Goal: Task Accomplishment & Management: Use online tool/utility

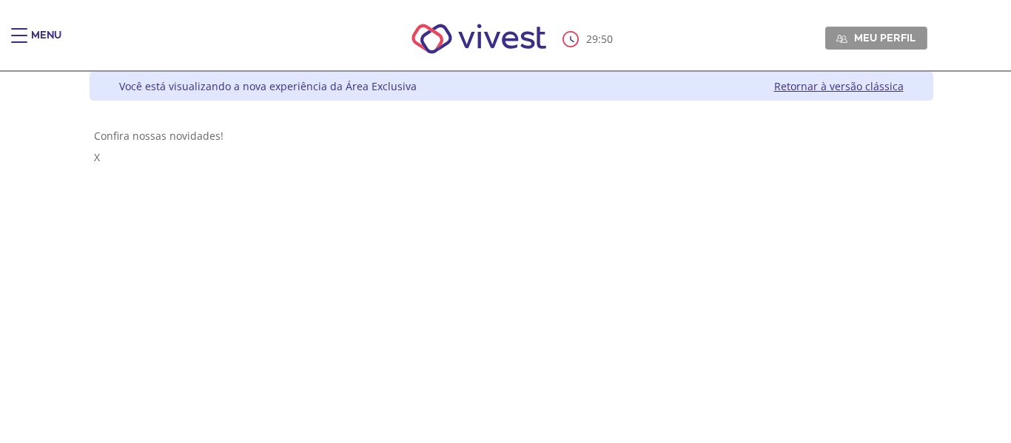
click at [21, 39] on div "Main header" at bounding box center [19, 43] width 16 height 30
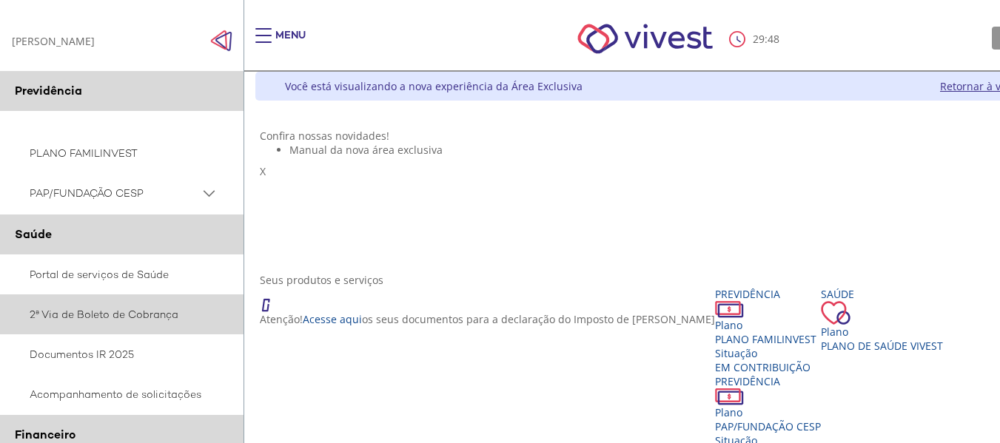
click at [128, 320] on link "2ª Via de Boleto de Cobrança" at bounding box center [122, 314] width 244 height 40
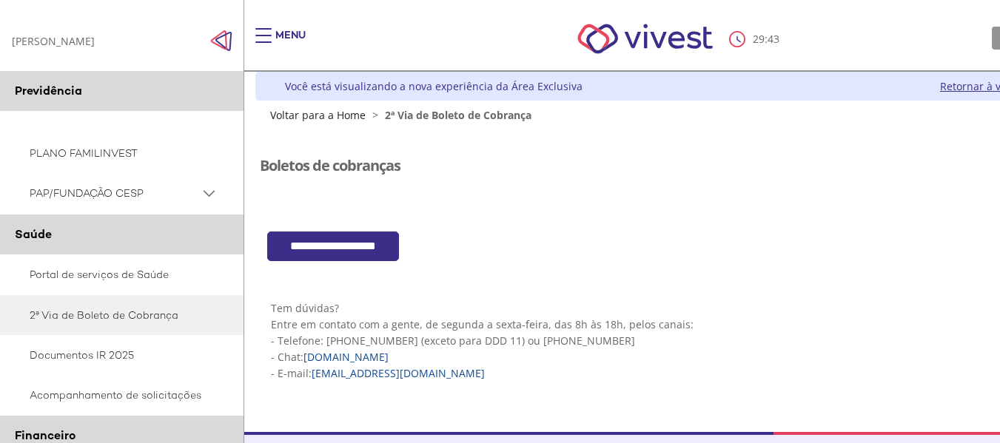
click at [295, 232] on input "**********" at bounding box center [333, 247] width 132 height 30
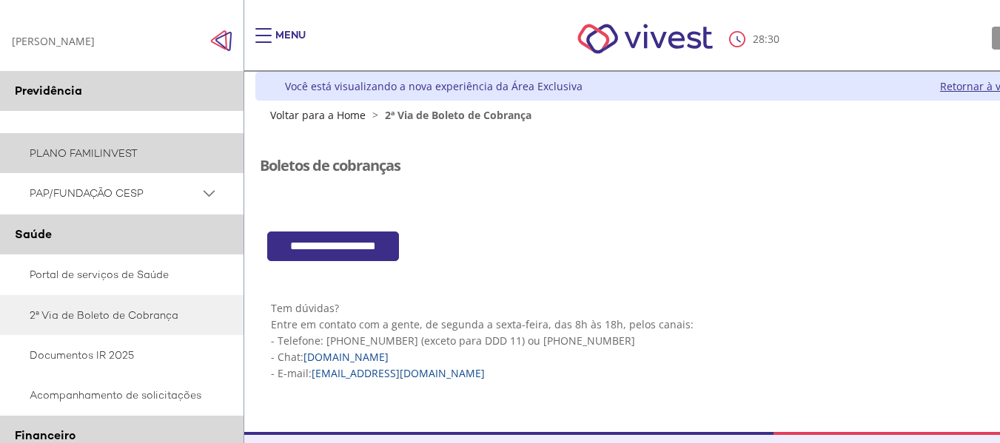
click at [82, 150] on link "PLANO FAMILINVEST" at bounding box center [122, 153] width 244 height 40
